Goal: Check status: Check status

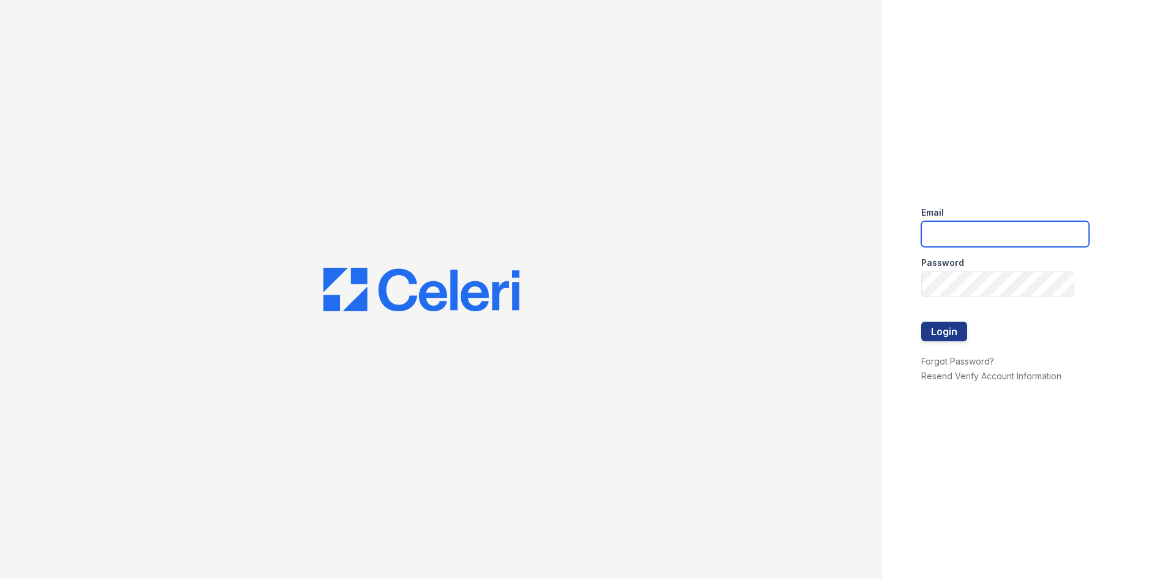
click at [953, 240] on input "email" at bounding box center [1005, 234] width 168 height 26
type input "lc3stonecrest@seamspm.ai"
click at [921, 322] on button "Login" at bounding box center [944, 332] width 46 height 20
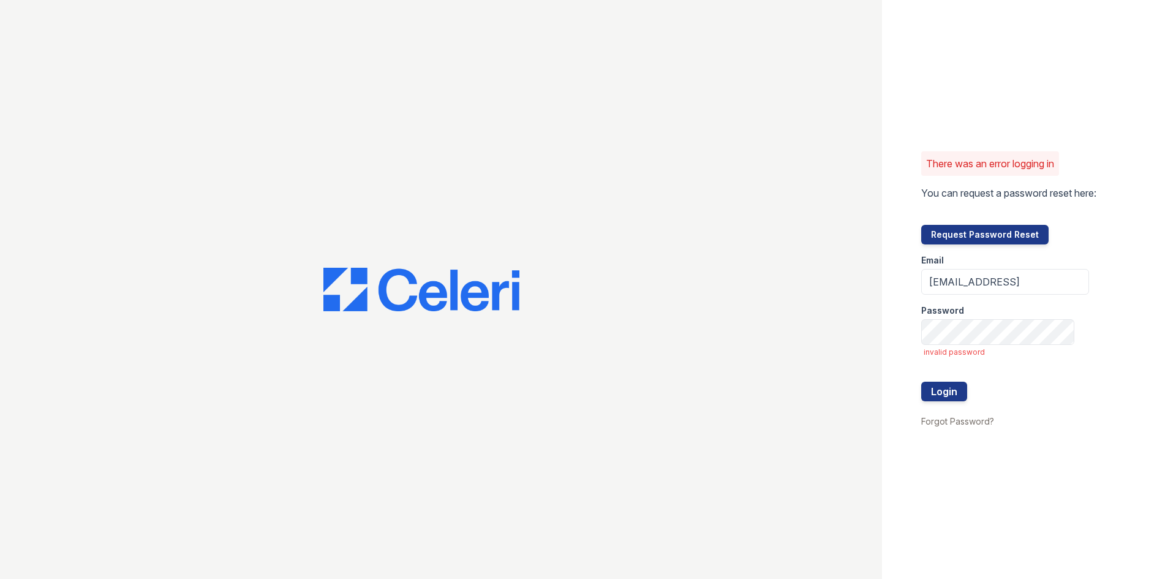
click at [1011, 317] on div "Password" at bounding box center [1005, 307] width 168 height 25
click at [921, 382] on button "Login" at bounding box center [944, 392] width 46 height 20
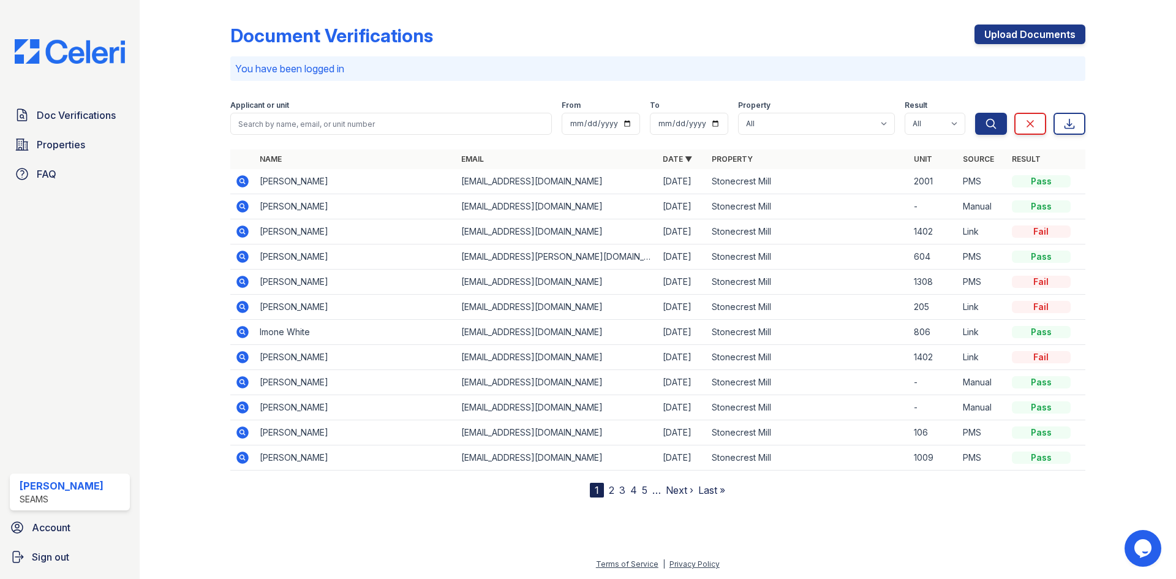
click at [244, 183] on icon at bounding box center [242, 181] width 15 height 15
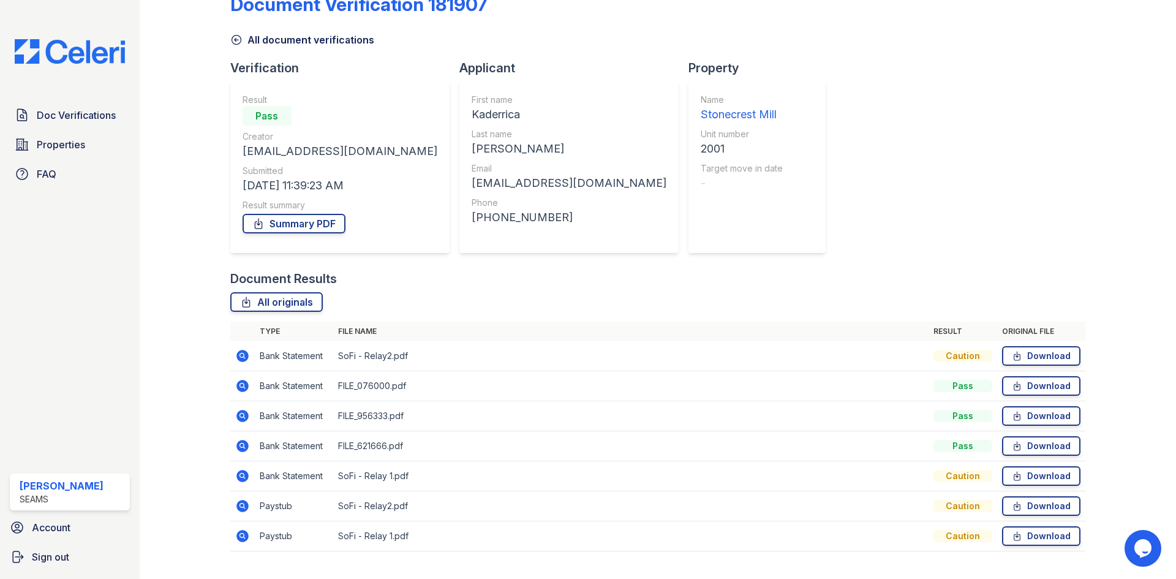
scroll to position [58, 0]
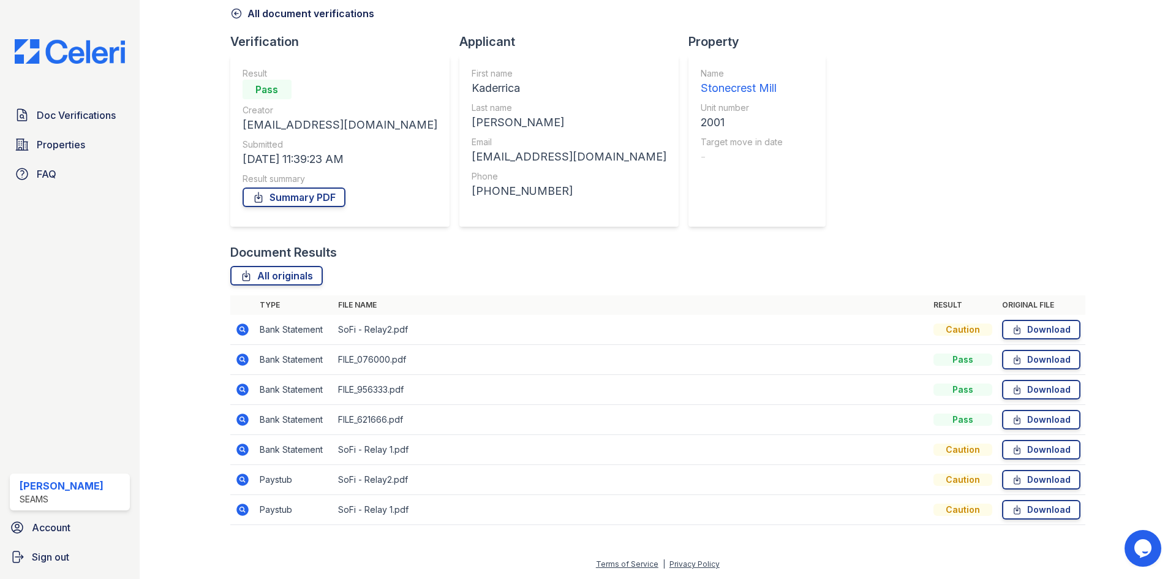
click at [243, 483] on icon at bounding box center [242, 480] width 12 height 12
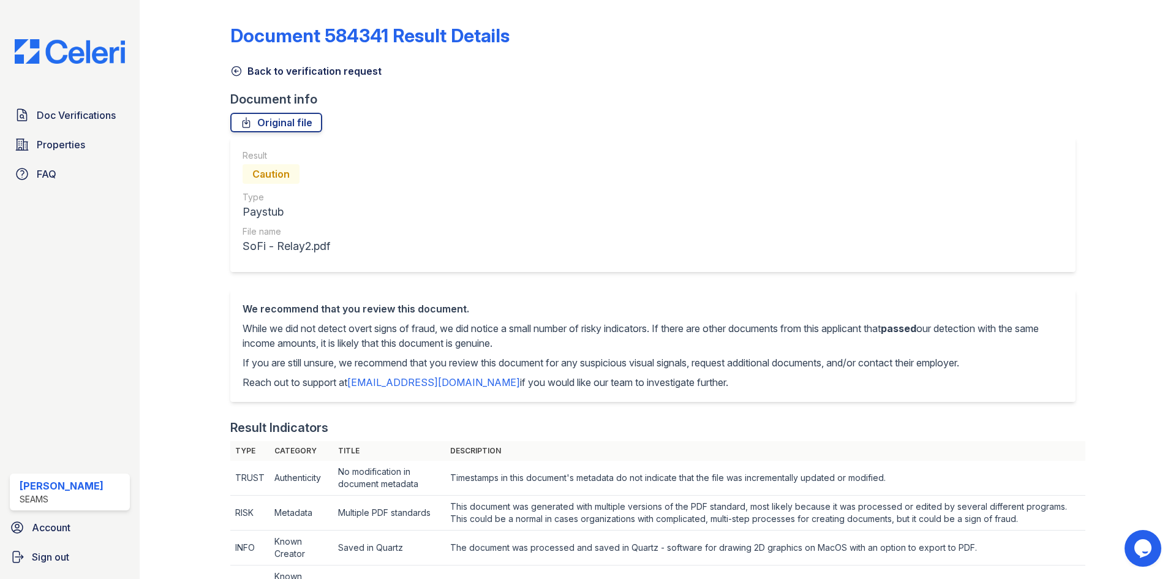
click at [301, 73] on link "Back to verification request" at bounding box center [305, 71] width 151 height 15
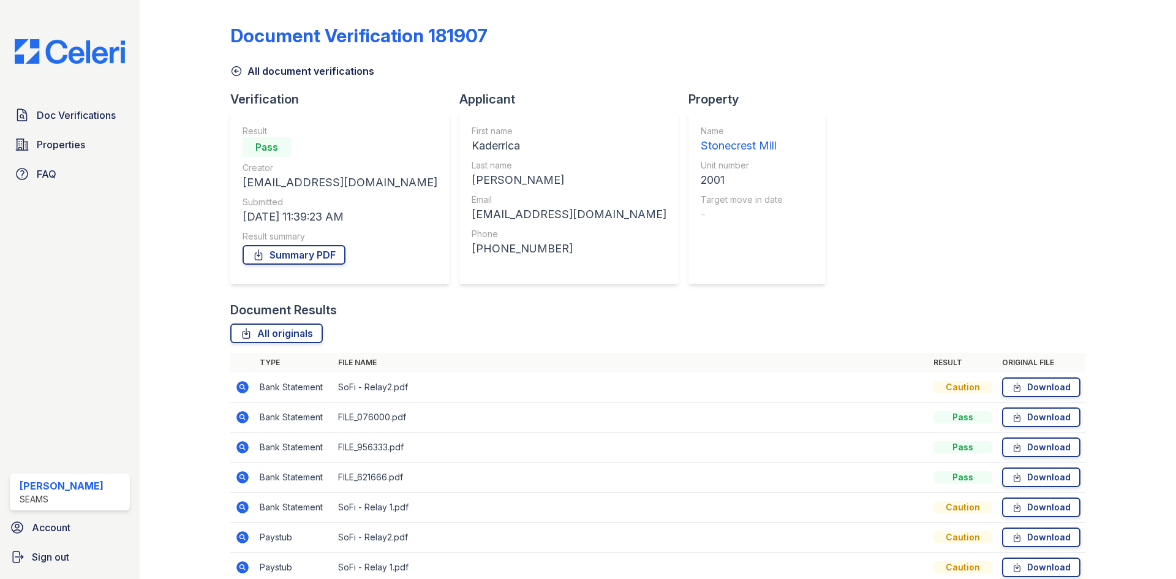
click at [277, 75] on link "All document verifications" at bounding box center [302, 71] width 144 height 15
